Goal: Task Accomplishment & Management: Manage account settings

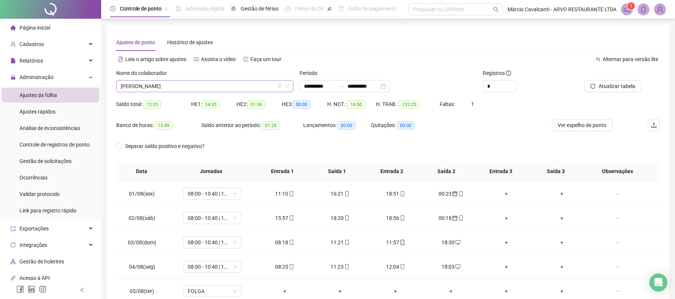
scroll to position [248, 0]
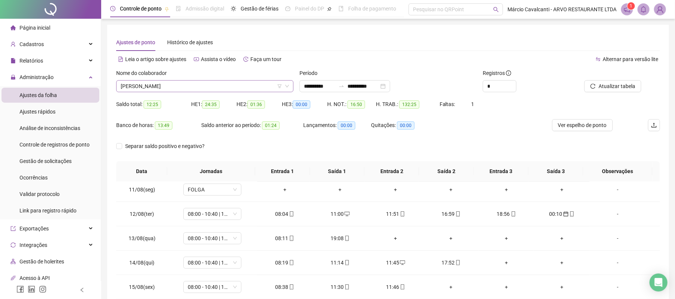
click at [166, 82] on span "[PERSON_NAME]" at bounding box center [205, 86] width 168 height 11
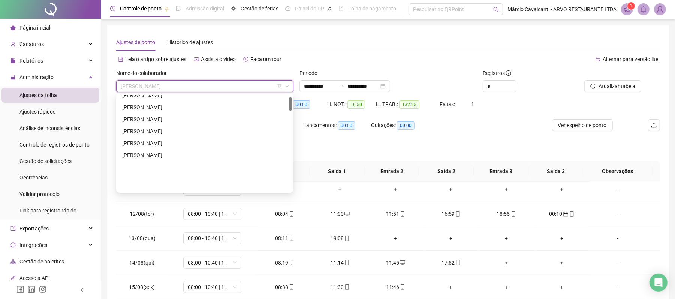
scroll to position [16, 0]
click at [155, 155] on div "[PERSON_NAME]" at bounding box center [204, 157] width 165 height 8
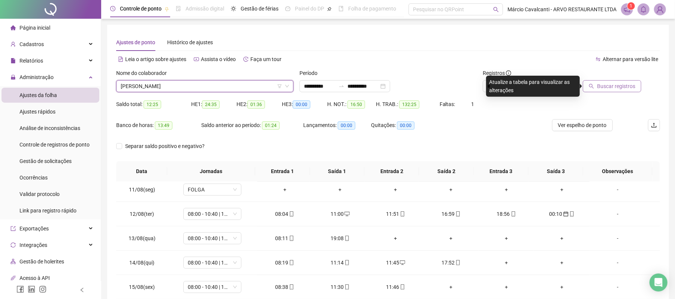
click at [619, 86] on span "Buscar registros" at bounding box center [616, 86] width 38 height 8
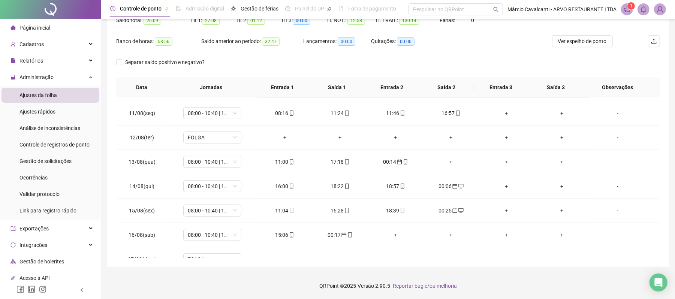
scroll to position [252, 0]
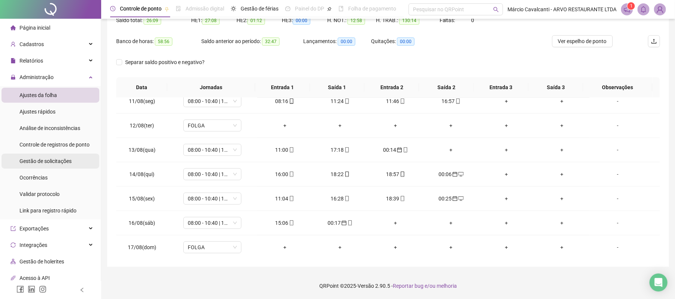
click at [36, 163] on span "Gestão de solicitações" at bounding box center [45, 161] width 52 height 6
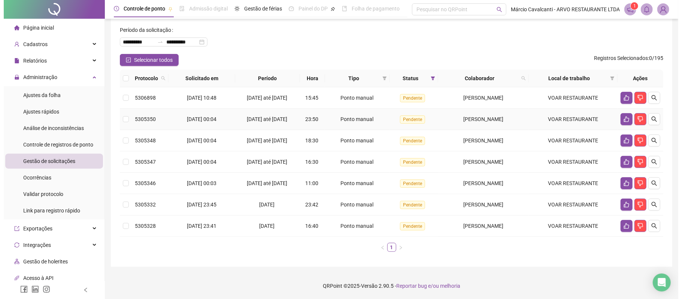
scroll to position [6, 0]
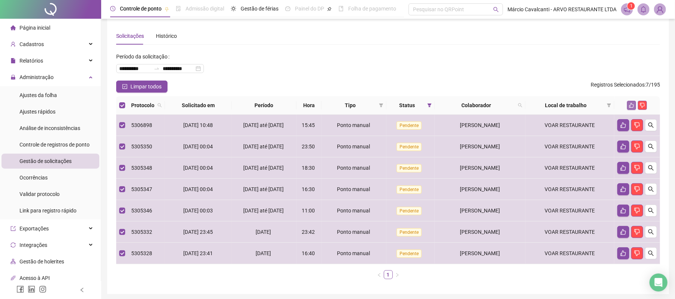
click at [630, 104] on icon "like" at bounding box center [631, 105] width 5 height 5
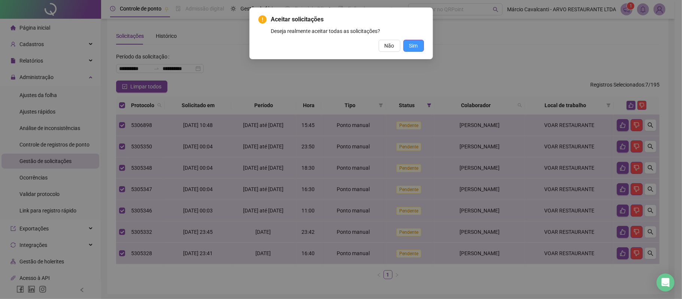
click at [415, 46] on span "Sim" at bounding box center [413, 46] width 9 height 8
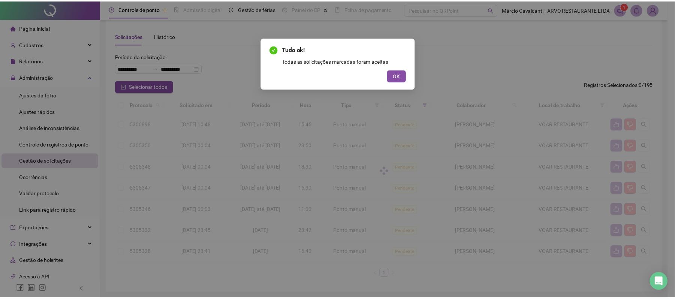
scroll to position [0, 0]
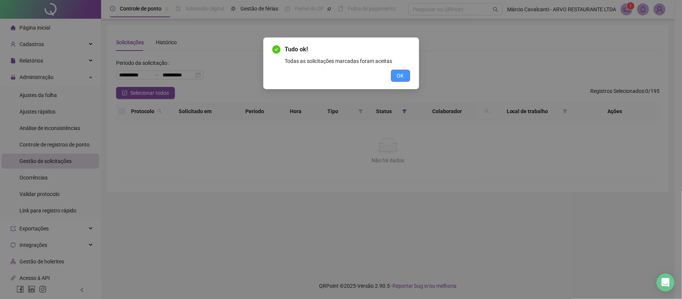
click at [402, 77] on span "OK" at bounding box center [400, 76] width 7 height 8
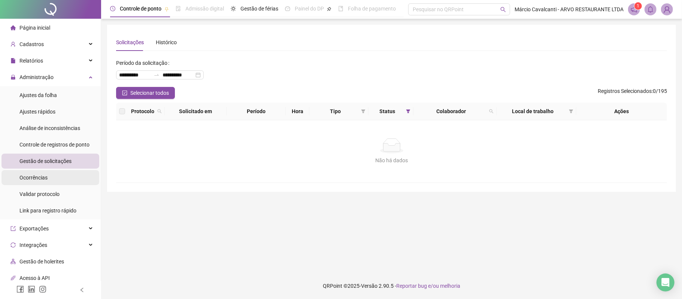
click at [39, 173] on div "Ocorrências" at bounding box center [33, 177] width 28 height 15
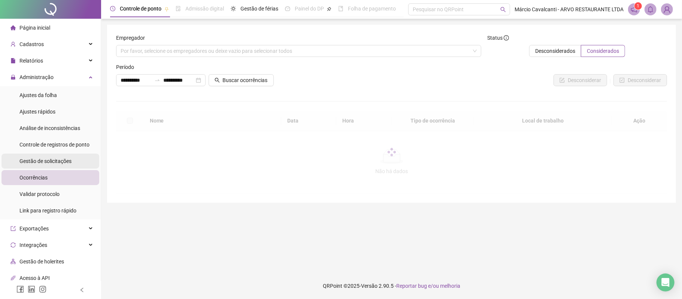
click at [47, 160] on span "Gestão de solicitações" at bounding box center [45, 161] width 52 height 6
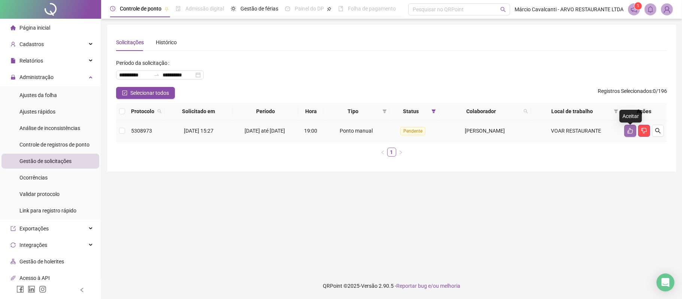
click at [633, 134] on icon "like" at bounding box center [631, 131] width 6 height 6
click at [630, 137] on button "button" at bounding box center [631, 131] width 12 height 12
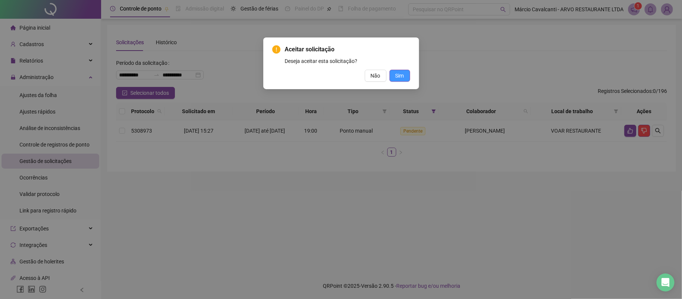
click at [403, 75] on span "Sim" at bounding box center [400, 76] width 9 height 8
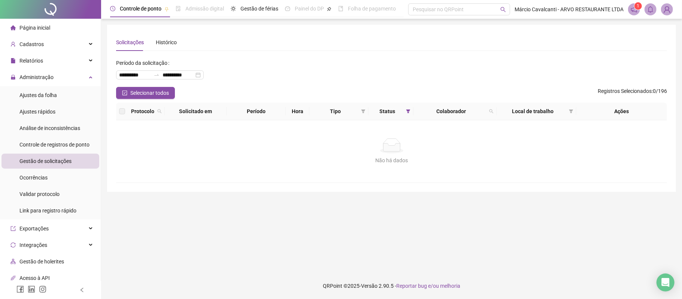
click at [50, 29] on li "Página inicial" at bounding box center [50, 27] width 98 height 15
